Goal: Navigation & Orientation: Find specific page/section

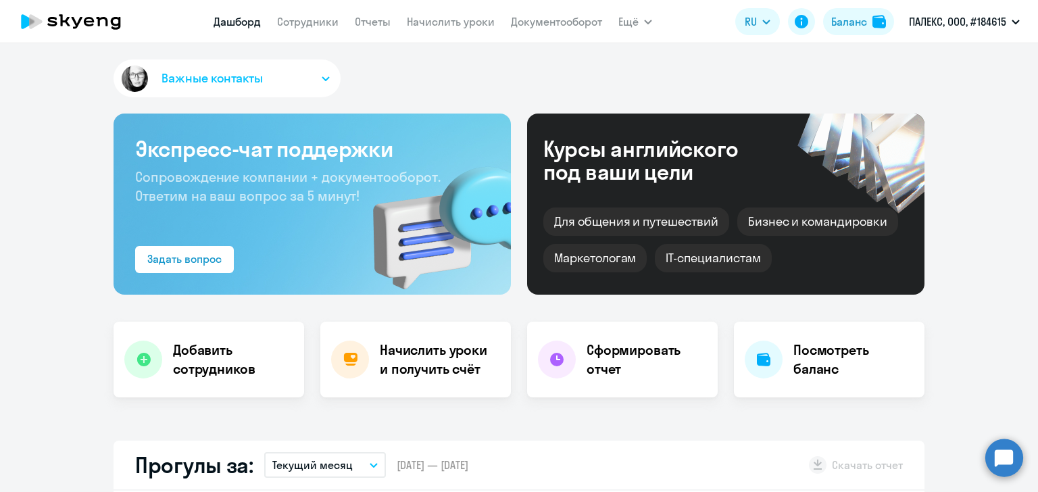
select select "30"
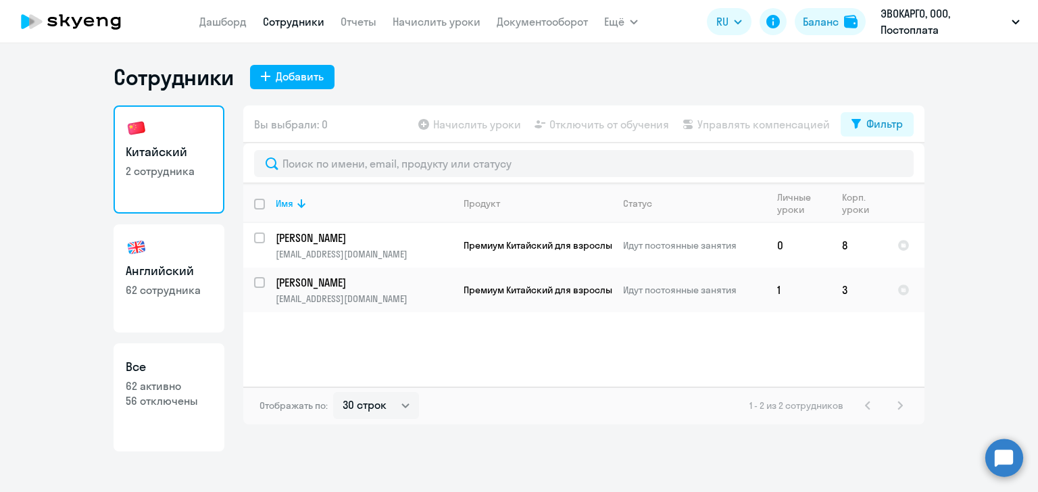
select select "30"
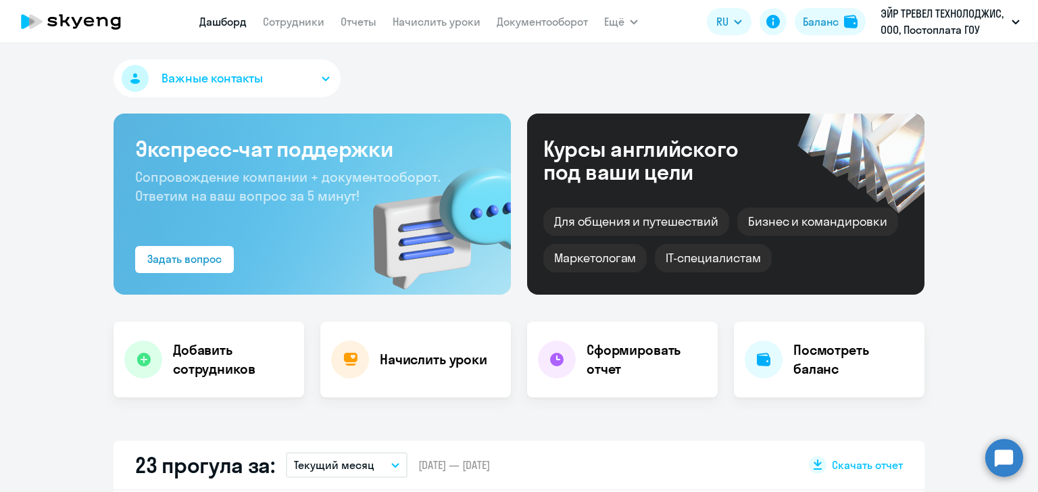
select select "30"
